Goal: Information Seeking & Learning: Understand process/instructions

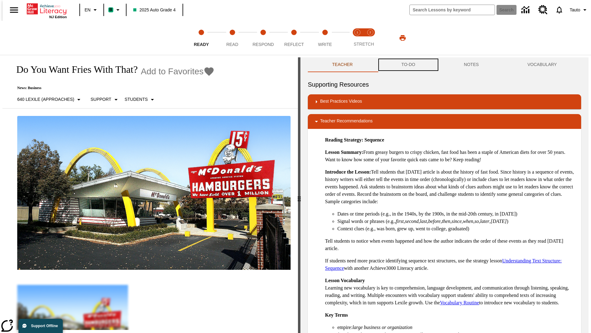
click at [408, 65] on button "TO-DO" at bounding box center [408, 64] width 63 height 15
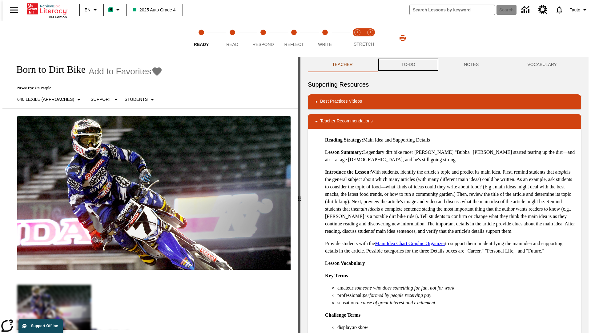
click at [408, 65] on button "TO-DO" at bounding box center [408, 64] width 63 height 15
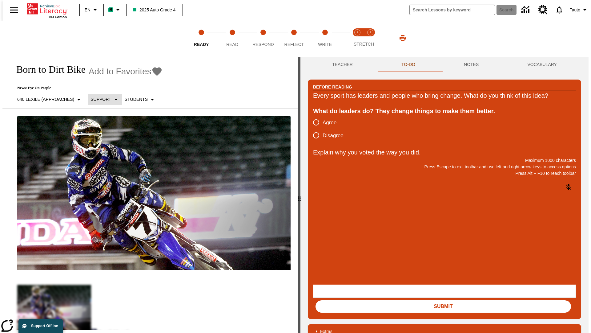
click at [102, 99] on p "Support" at bounding box center [101, 99] width 21 height 6
click at [109, 135] on p "Support" at bounding box center [109, 135] width 36 height 6
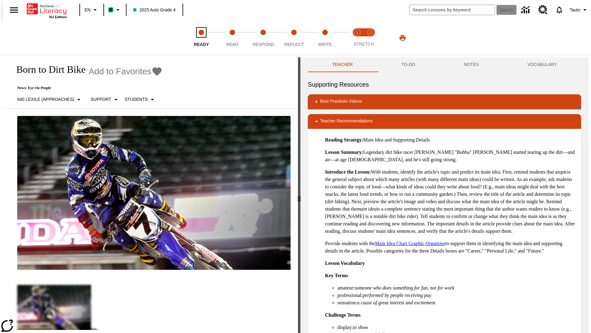
click at [201, 38] on span "Ready" at bounding box center [201, 41] width 15 height 11
click at [408, 65] on button "TO-DO" at bounding box center [408, 64] width 63 height 15
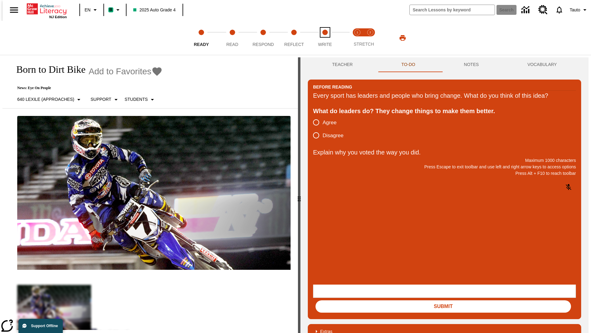
click at [325, 38] on span "Write" at bounding box center [325, 41] width 14 height 11
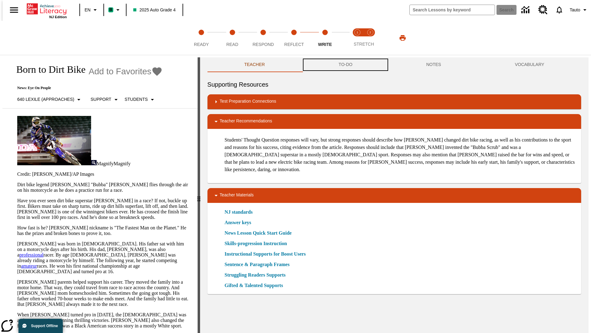
scroll to position [0, 0]
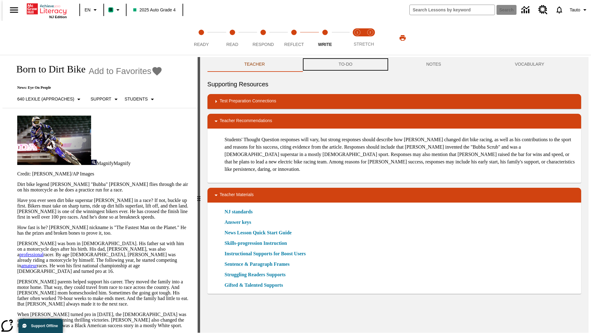
click at [345, 65] on button "TO-DO" at bounding box center [346, 64] width 88 height 15
